Goal: Navigation & Orientation: Find specific page/section

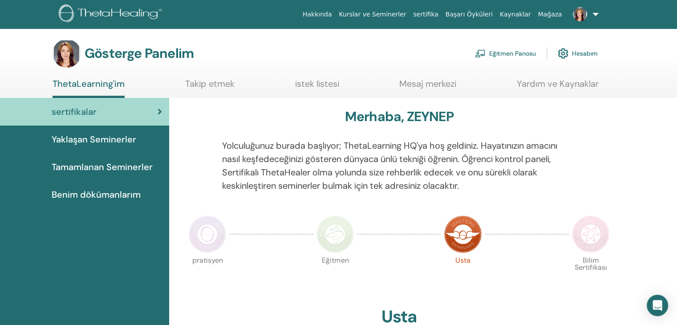
click at [89, 163] on font "Tamamlanan Seminerler" at bounding box center [102, 167] width 101 height 12
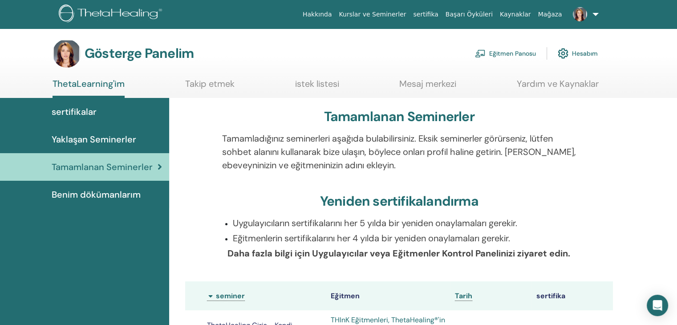
click at [406, 16] on font "Kurslar ve Seminerler" at bounding box center [372, 14] width 67 height 7
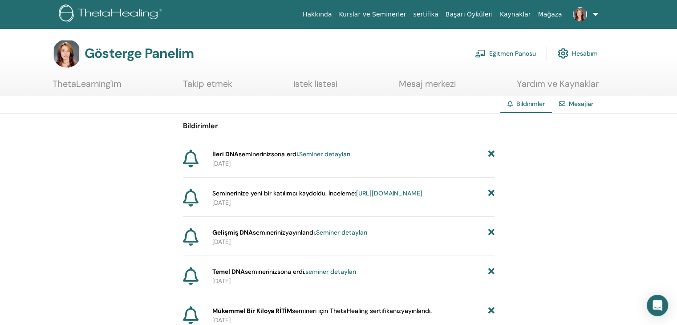
click at [549, 15] on font "Mağaza" at bounding box center [550, 14] width 24 height 7
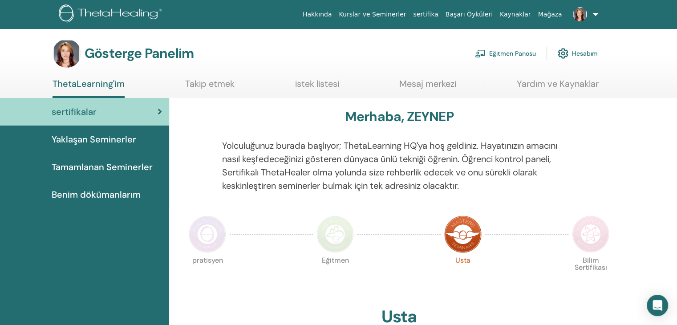
click at [130, 164] on font "Tamamlanan Seminerler" at bounding box center [102, 167] width 101 height 12
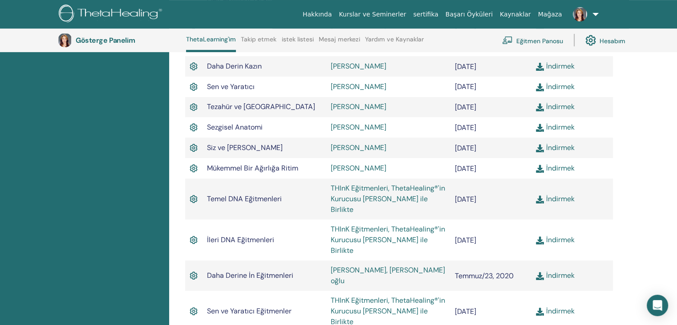
scroll to position [424, 0]
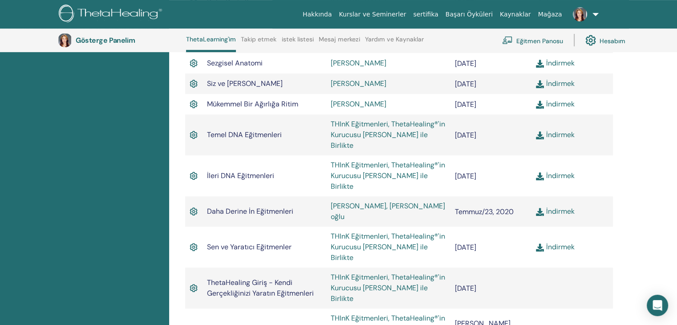
click at [418, 313] on font "THInK Eğitmenleri, ThetaHealing®'in Kurucusu Vianna Stibal ile Birlikte" at bounding box center [388, 328] width 114 height 31
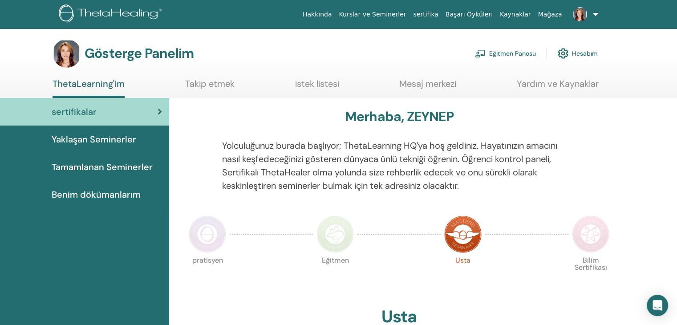
click at [403, 14] on font "Kurslar ve Seminerler" at bounding box center [372, 14] width 67 height 7
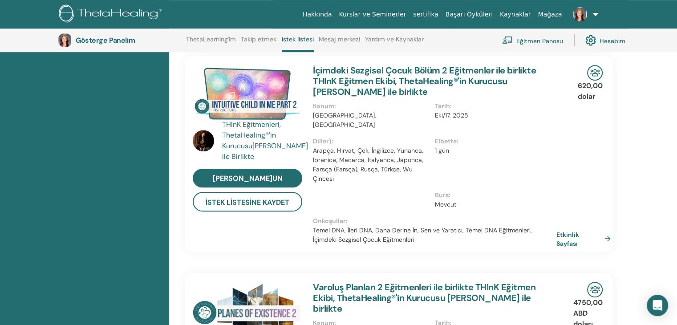
scroll to position [602, 0]
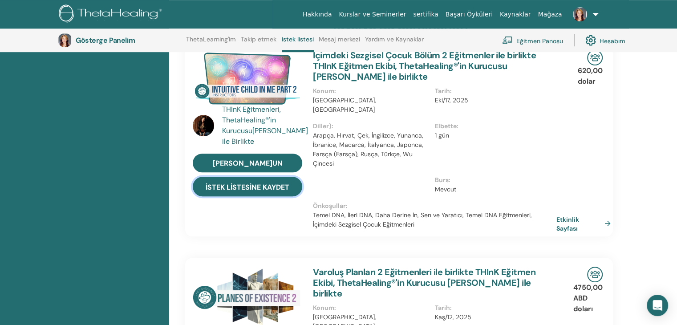
click at [246, 182] on font "İstek Listesine Kaydet" at bounding box center [248, 186] width 84 height 9
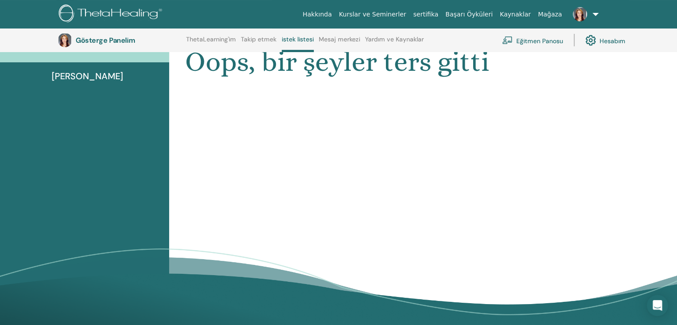
scroll to position [0, 0]
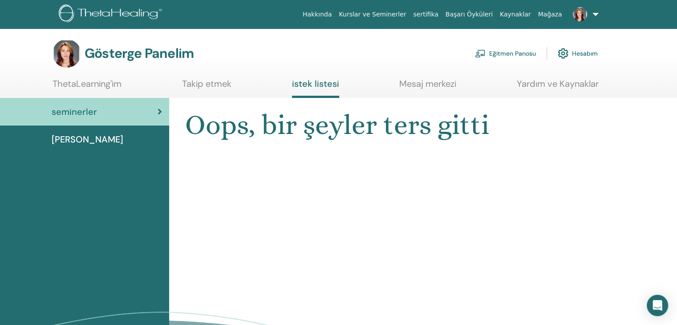
click at [595, 15] on link at bounding box center [584, 14] width 36 height 28
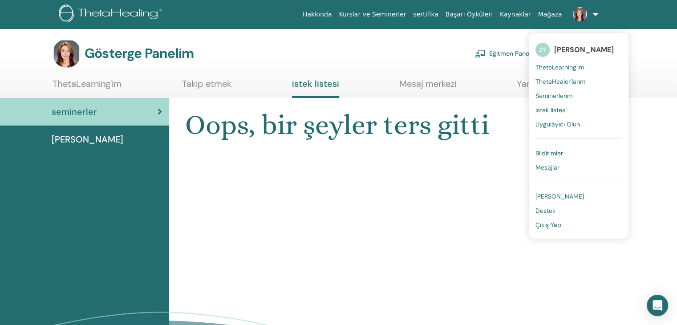
click at [550, 110] on font "istek listesi" at bounding box center [550, 110] width 31 height 8
click at [550, 110] on h1 "Oops, bir şeyler ters gitti" at bounding box center [399, 125] width 428 height 33
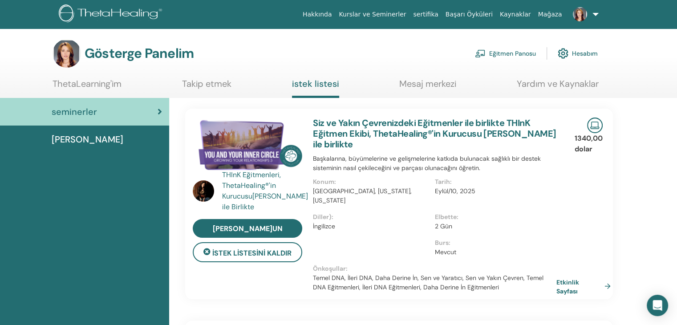
click at [440, 80] on font "Mesaj merkezi" at bounding box center [427, 84] width 57 height 12
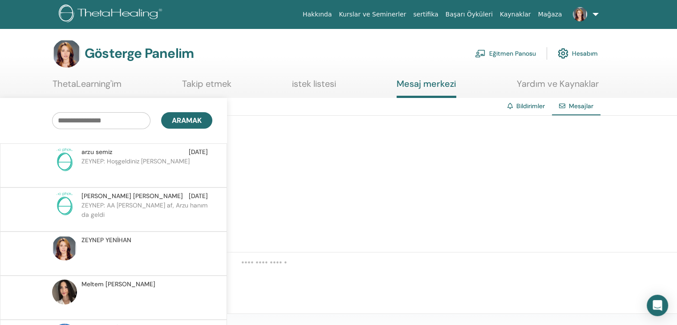
click at [320, 83] on font "istek listesi" at bounding box center [314, 84] width 44 height 12
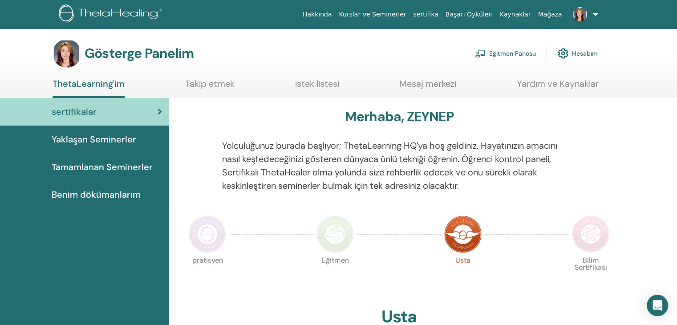
click at [113, 165] on font "Tamamlanan Seminerler" at bounding box center [102, 167] width 101 height 12
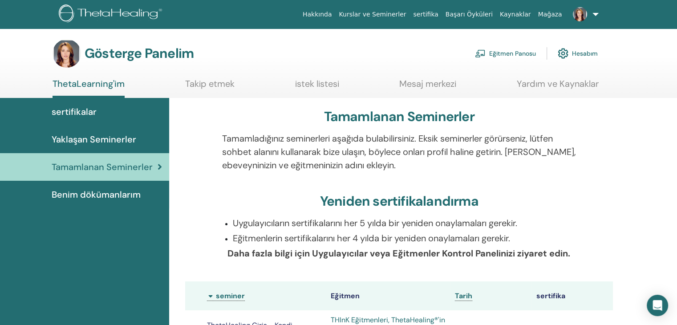
click at [587, 54] on font "Hesabım" at bounding box center [585, 54] width 26 height 8
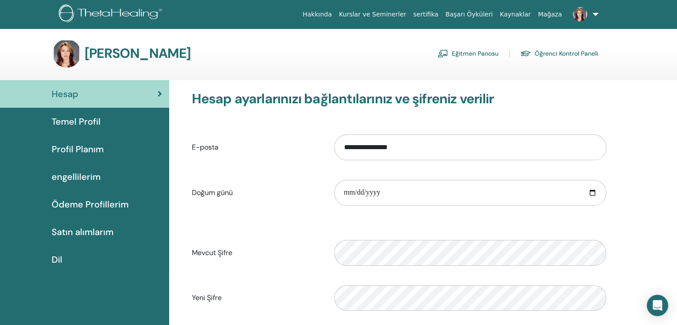
click at [594, 13] on link at bounding box center [584, 14] width 36 height 28
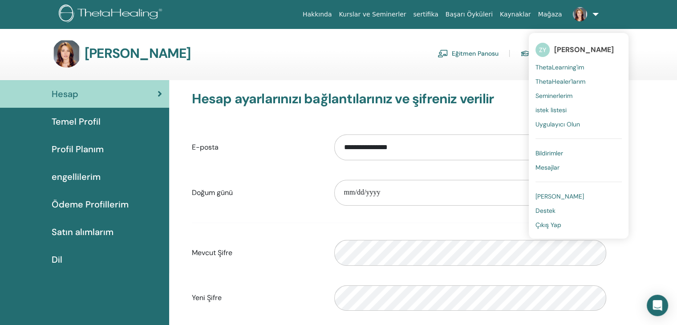
click at [555, 198] on font "[PERSON_NAME]" at bounding box center [559, 196] width 49 height 8
click at [555, 198] on input "**********" at bounding box center [470, 193] width 272 height 26
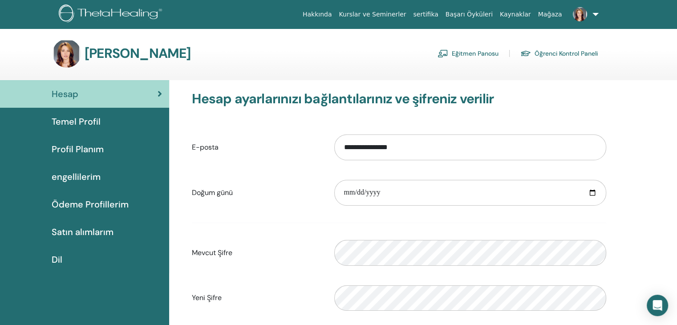
click at [472, 53] on font "Eğitmen Panosu" at bounding box center [475, 54] width 47 height 8
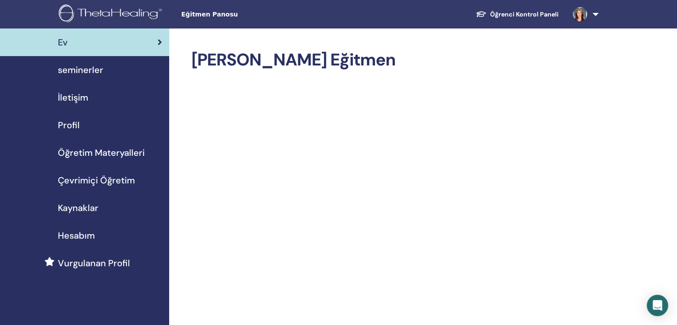
click at [89, 209] on span "Kaynaklar" at bounding box center [78, 207] width 40 height 13
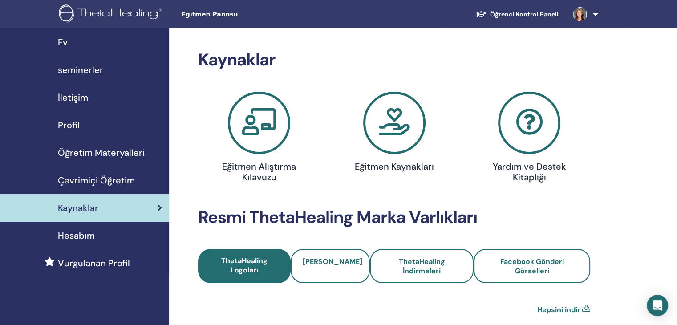
click at [95, 72] on span "seminerler" at bounding box center [80, 69] width 45 height 13
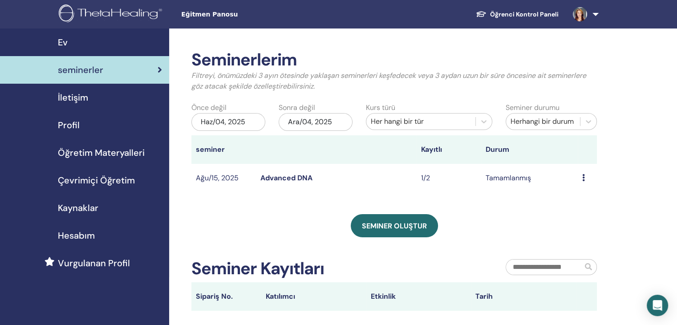
click at [78, 123] on span "Profil" at bounding box center [69, 124] width 22 height 13
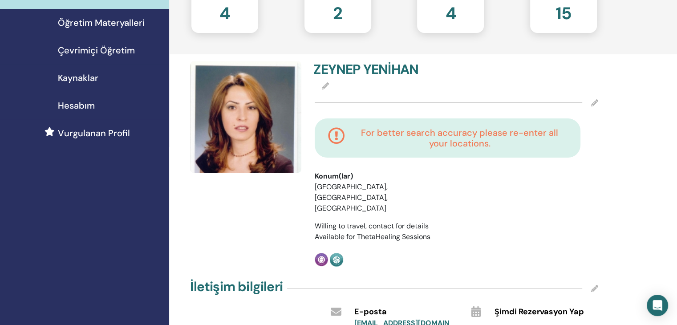
scroll to position [133, 0]
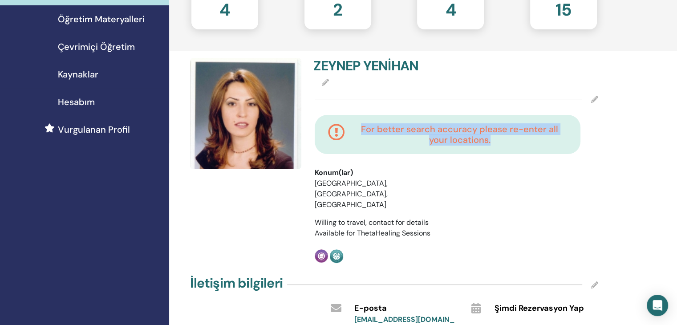
drag, startPoint x: 353, startPoint y: 126, endPoint x: 508, endPoint y: 145, distance: 156.0
click at [508, 145] on div "For better search accuracy please re-enter all your locations." at bounding box center [448, 134] width 266 height 39
copy h4 "For better search accuracy please re-enter all your locations."
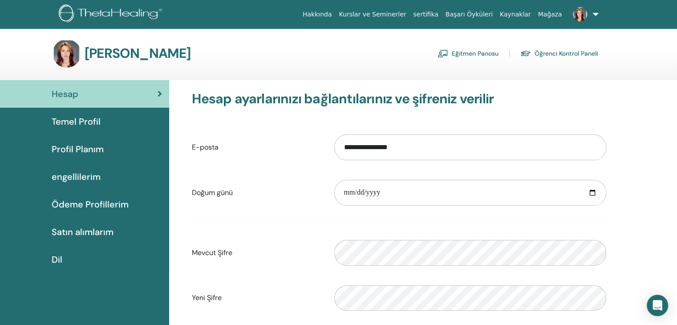
click at [485, 50] on font "Eğitmen Panosu" at bounding box center [475, 54] width 47 height 8
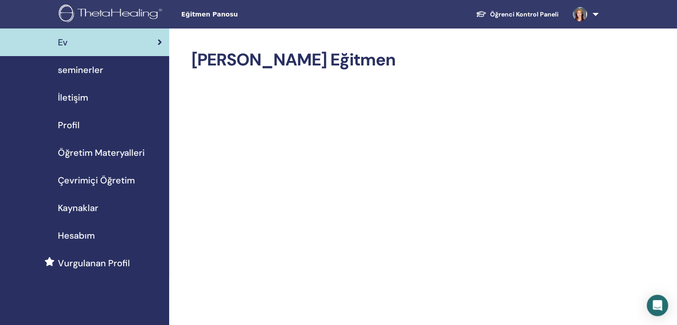
click at [61, 264] on span "Vurgulanan Profil" at bounding box center [94, 262] width 72 height 13
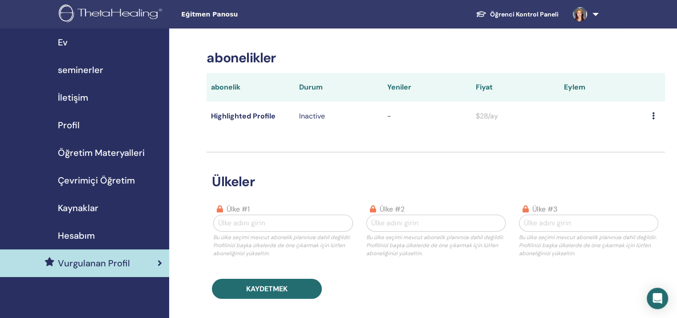
click at [251, 223] on div at bounding box center [282, 223] width 129 height 12
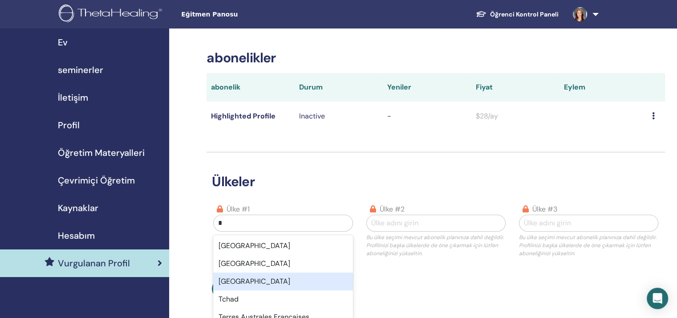
type input "*"
click at [404, 282] on div "Kaydetmek" at bounding box center [435, 289] width 458 height 20
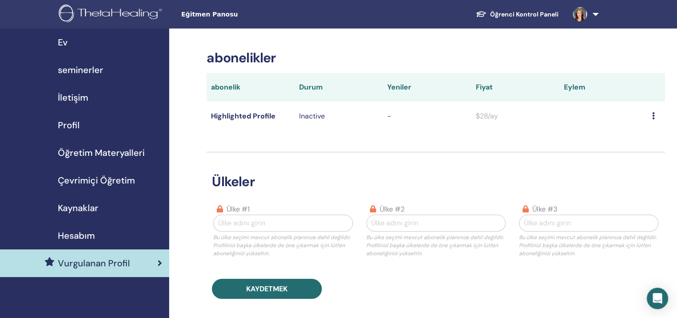
click at [269, 225] on div at bounding box center [282, 223] width 129 height 12
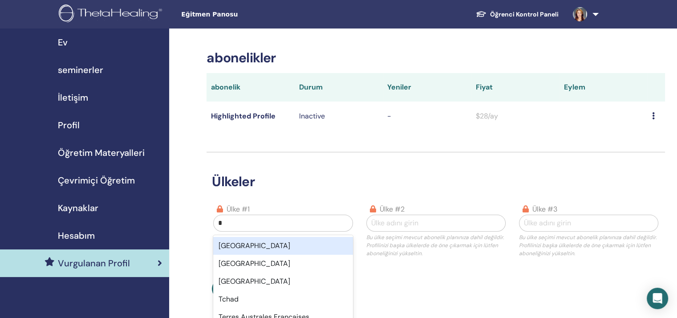
type input "**"
click at [242, 246] on div "Türkiye" at bounding box center [282, 246] width 139 height 18
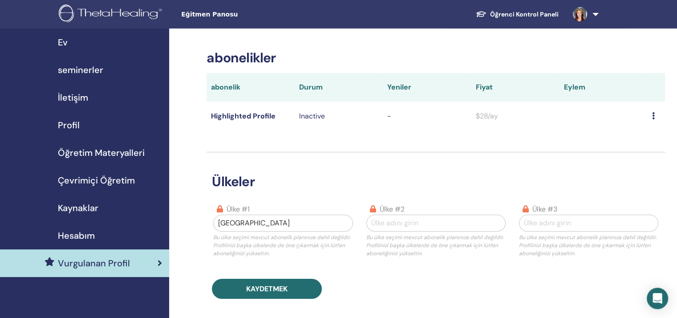
click at [75, 236] on span "Hesabım" at bounding box center [76, 235] width 37 height 13
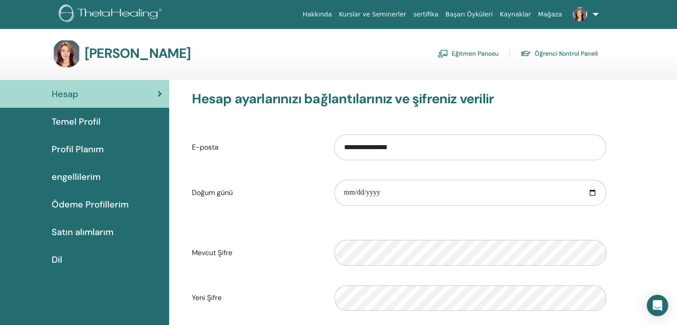
click at [455, 55] on font "Eğitmen Panosu" at bounding box center [475, 54] width 47 height 8
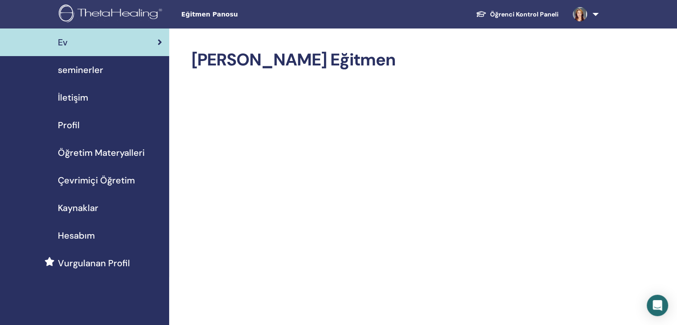
click at [69, 129] on span "Profil" at bounding box center [69, 124] width 22 height 13
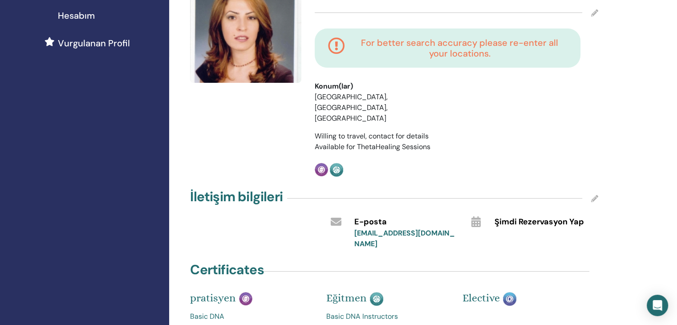
scroll to position [133, 0]
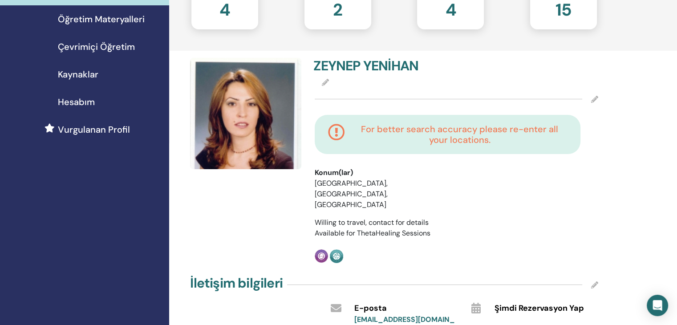
click at [594, 100] on icon at bounding box center [594, 99] width 7 height 7
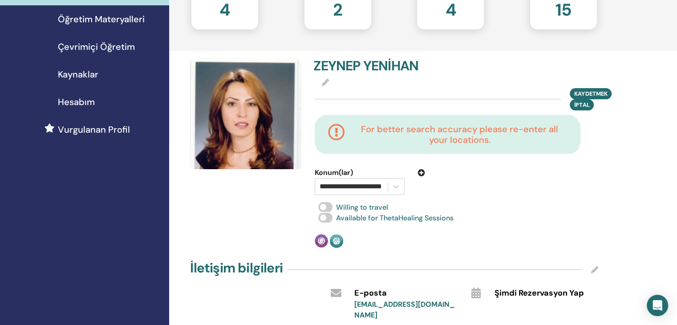
click at [594, 100] on div "Kaydetmek İptal" at bounding box center [584, 99] width 28 height 23
click at [73, 75] on span "Kaynaklar" at bounding box center [78, 74] width 40 height 13
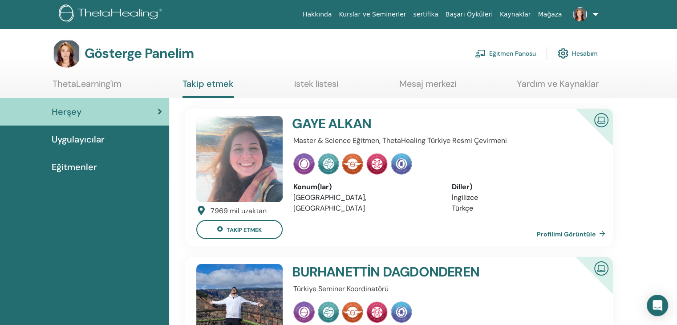
click at [509, 53] on font "Eğitmen Panosu" at bounding box center [512, 54] width 47 height 8
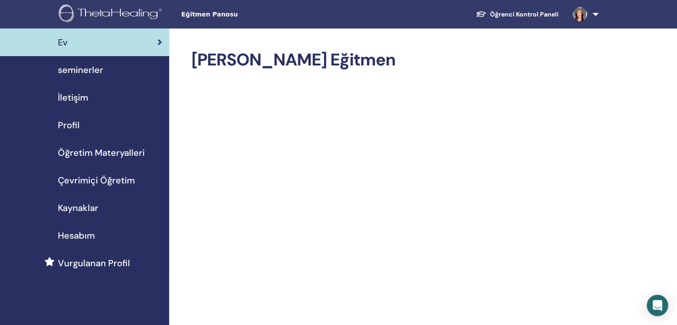
click at [594, 14] on link at bounding box center [584, 14] width 36 height 28
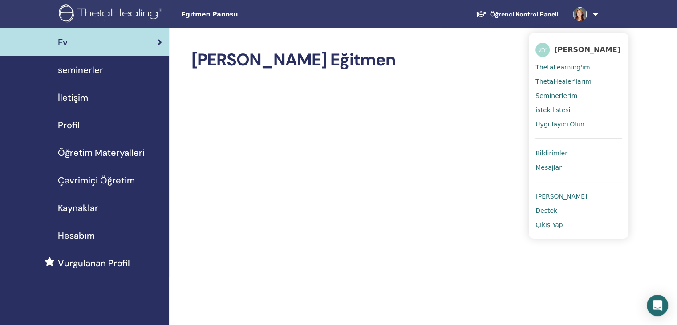
click at [571, 66] on span "ThetaLearning'im" at bounding box center [562, 67] width 54 height 8
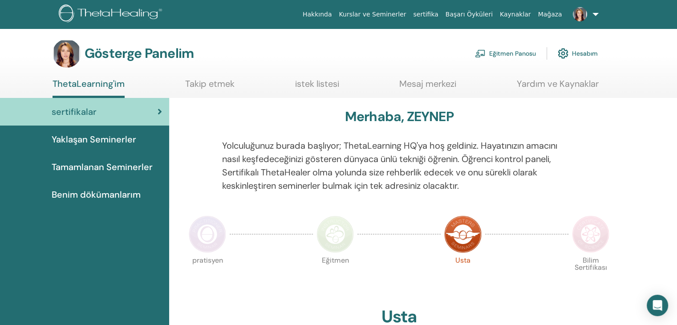
click at [158, 112] on icon at bounding box center [160, 111] width 4 height 9
click at [125, 170] on font "Tamamlanan Seminerler" at bounding box center [102, 167] width 101 height 12
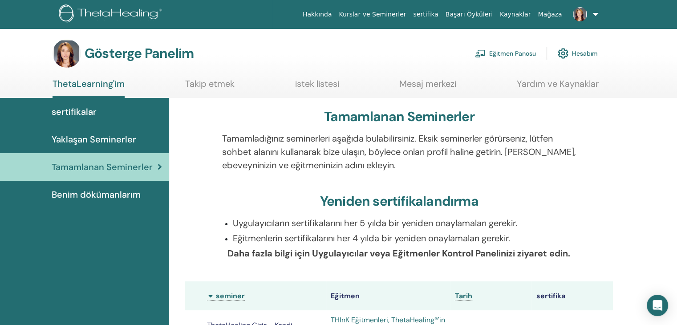
click at [93, 113] on font "sertifikalar" at bounding box center [74, 112] width 45 height 12
